Goal: Information Seeking & Learning: Check status

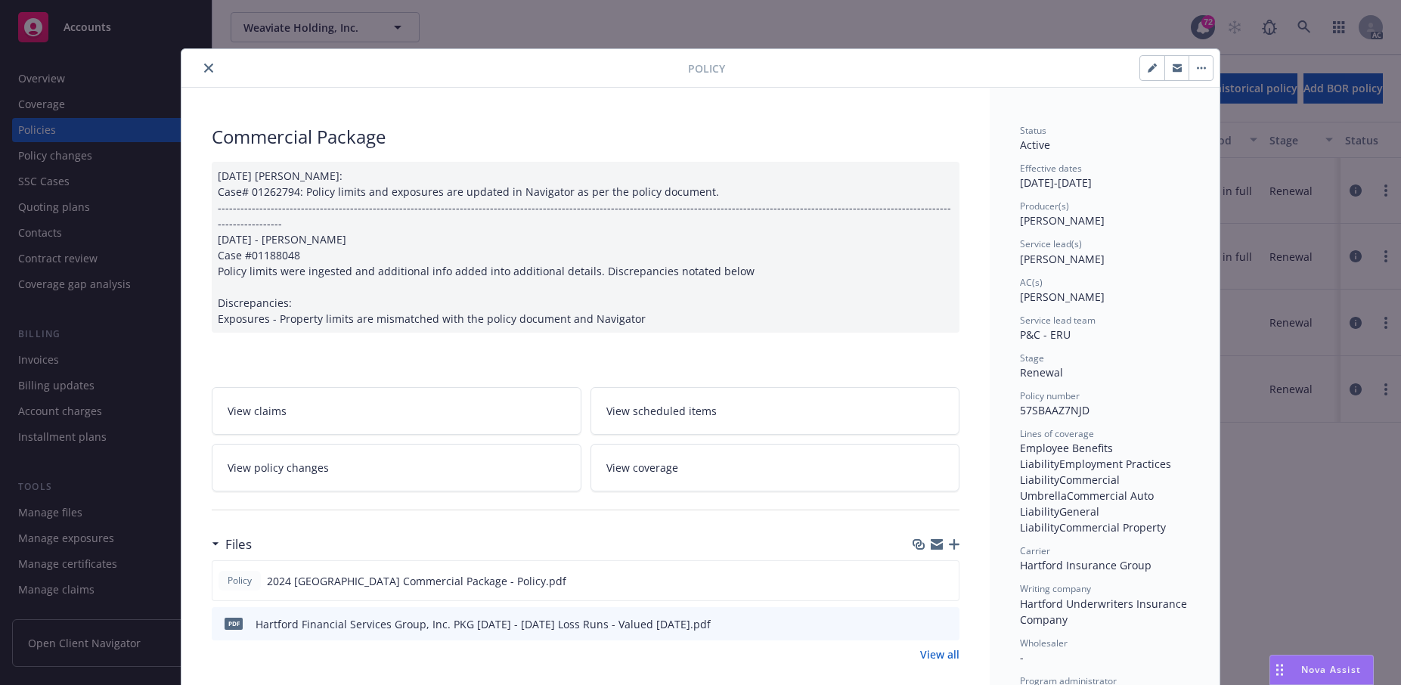
click at [213, 73] on icon "close" at bounding box center [208, 68] width 9 height 9
